Goal: Navigation & Orientation: Find specific page/section

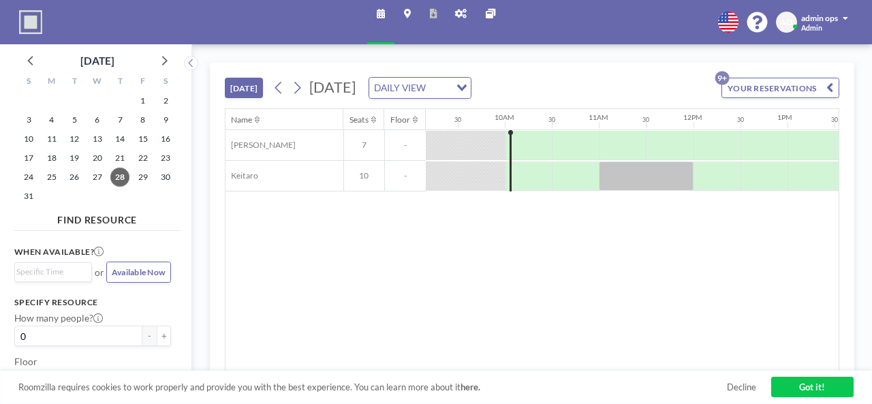
scroll to position [0, 808]
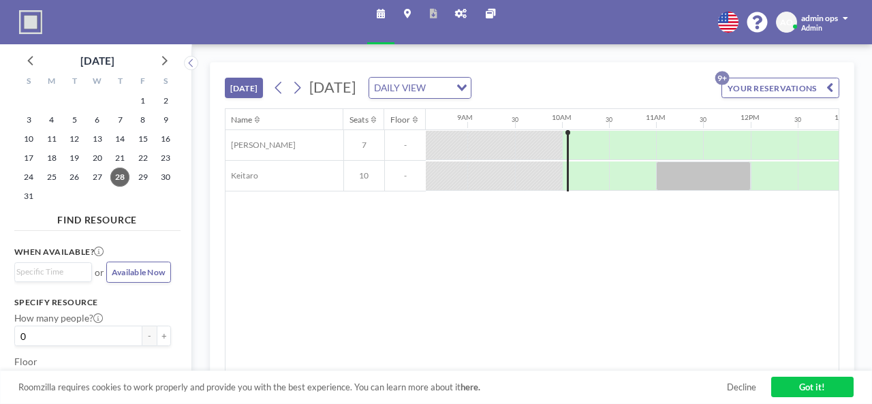
drag, startPoint x: 489, startPoint y: 12, endPoint x: 474, endPoint y: 18, distance: 17.1
click at [474, 18] on link "Admin panel" at bounding box center [461, 22] width 31 height 44
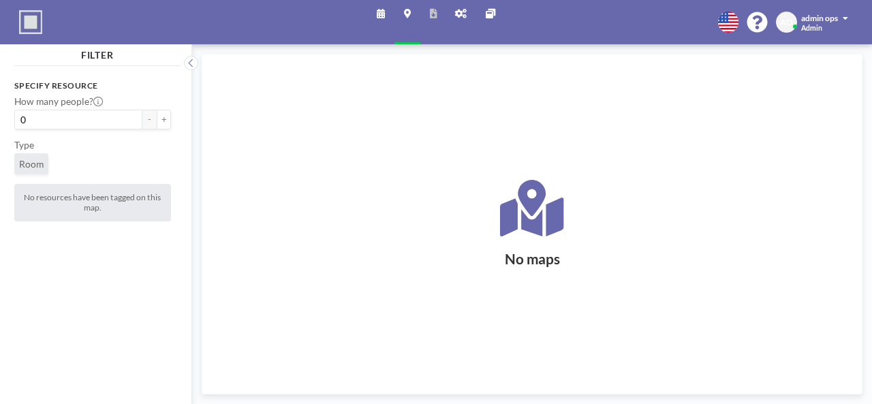
click at [382, 10] on icon at bounding box center [381, 15] width 8 height 10
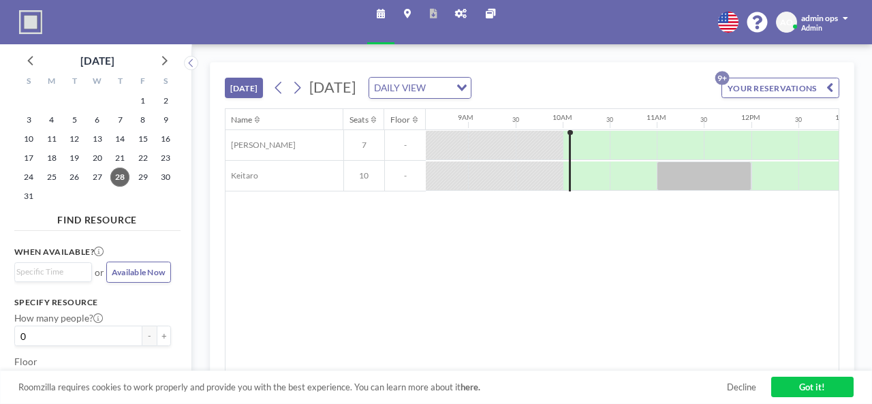
scroll to position [0, 842]
